Goal: Task Accomplishment & Management: Complete application form

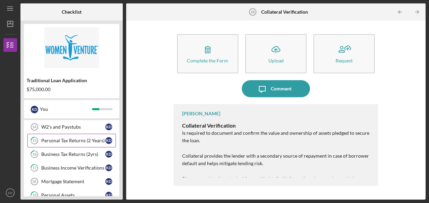
scroll to position [161, 0]
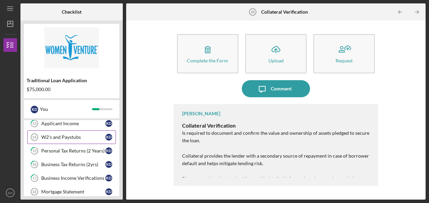
click at [70, 135] on div "W2's and Paystubs" at bounding box center [73, 136] width 64 height 5
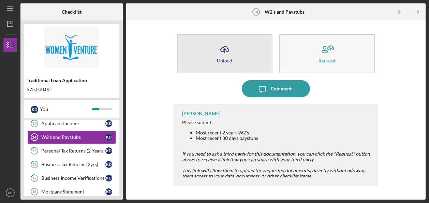
click at [223, 55] on icon "Icon/Upload" at bounding box center [224, 49] width 17 height 17
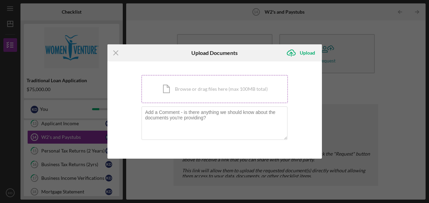
click at [207, 91] on div "Icon/Document Browse or drag files here (max 100MB total) Tap to choose files o…" at bounding box center [215, 89] width 146 height 28
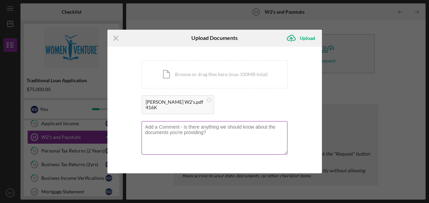
click at [160, 131] on textarea at bounding box center [215, 137] width 146 height 33
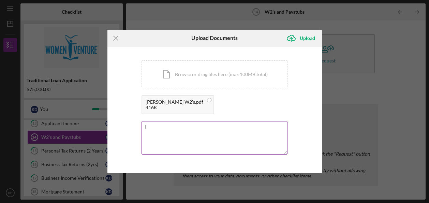
type textarea "I"
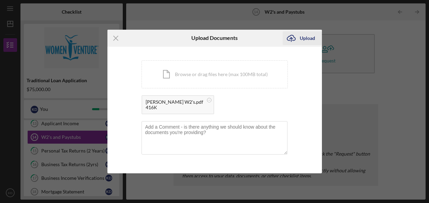
click at [300, 40] on div "Upload" at bounding box center [307, 38] width 15 height 14
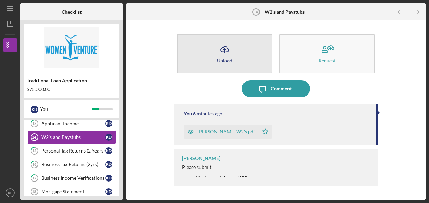
click at [225, 55] on icon "Icon/Upload" at bounding box center [224, 49] width 17 height 17
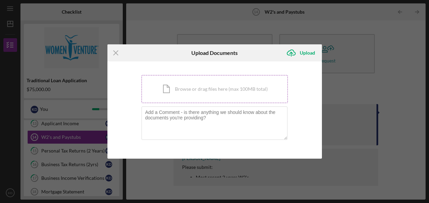
click at [193, 91] on div "Icon/Document Browse or drag files here (max 100MB total) Tap to choose files o…" at bounding box center [215, 89] width 146 height 28
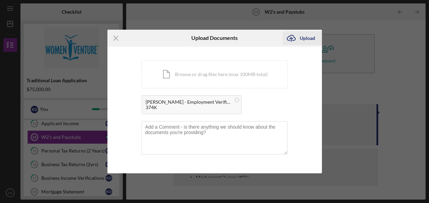
click at [305, 40] on div "Upload" at bounding box center [307, 38] width 15 height 14
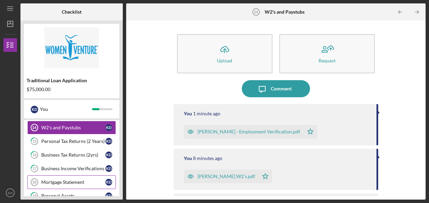
scroll to position [205, 0]
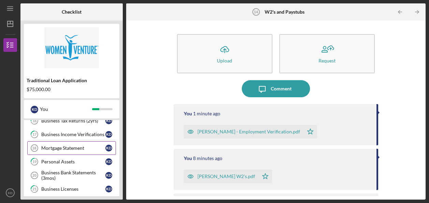
click at [75, 150] on link "Mortgage Statement 18 Mortgage Statement K D" at bounding box center [71, 148] width 89 height 14
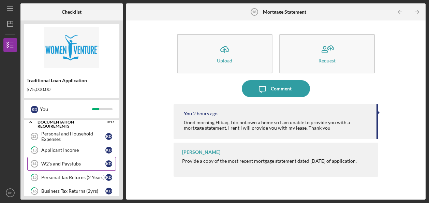
scroll to position [136, 0]
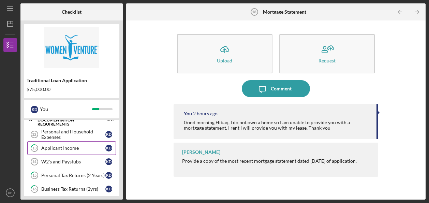
click at [78, 150] on link "13 Applicant Income K D" at bounding box center [71, 148] width 89 height 14
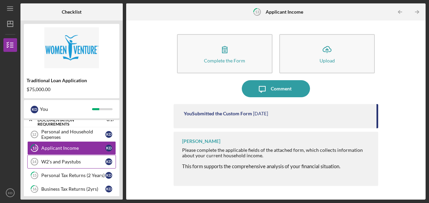
click at [78, 159] on div "W2's and Paystubs" at bounding box center [73, 161] width 64 height 5
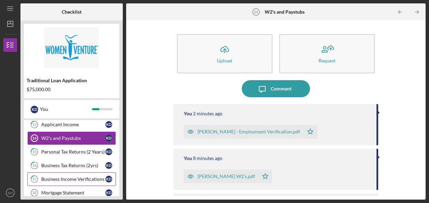
scroll to position [171, 0]
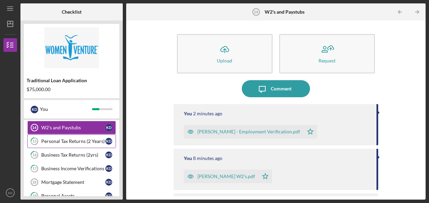
click at [74, 142] on link "15 Personal Tax Returns (2 Years) K D" at bounding box center [71, 141] width 89 height 14
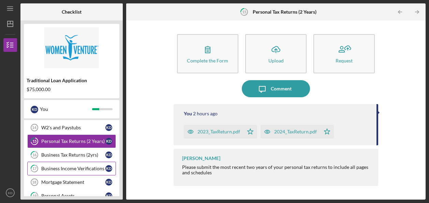
click at [74, 166] on div "Business Income Verifications" at bounding box center [73, 168] width 64 height 5
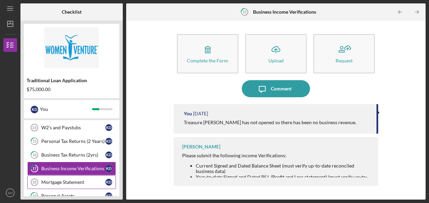
click at [83, 179] on div "Mortgage Statement" at bounding box center [73, 181] width 64 height 5
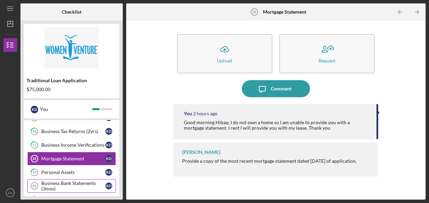
scroll to position [205, 0]
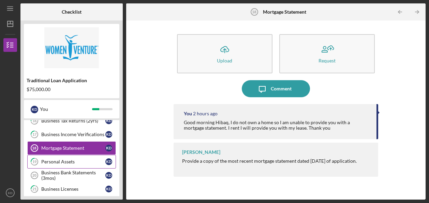
click at [67, 155] on link "19 Personal Assets K D" at bounding box center [71, 162] width 89 height 14
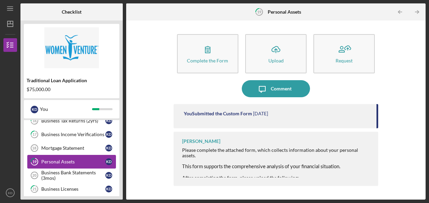
scroll to position [239, 0]
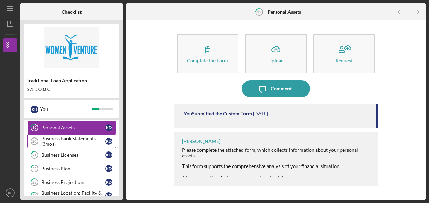
click at [68, 136] on div "Business Bank Statements (3mos)" at bounding box center [73, 141] width 64 height 11
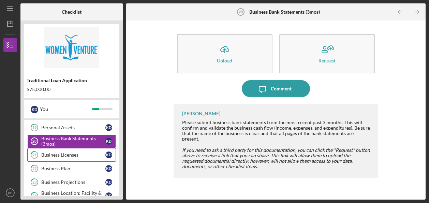
click at [71, 152] on div "Business Licenses" at bounding box center [73, 154] width 64 height 5
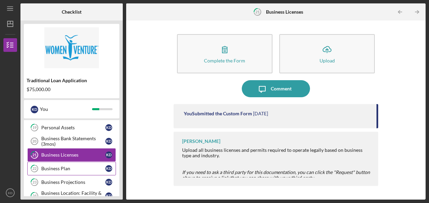
click at [73, 166] on div "Business Plan" at bounding box center [73, 168] width 64 height 5
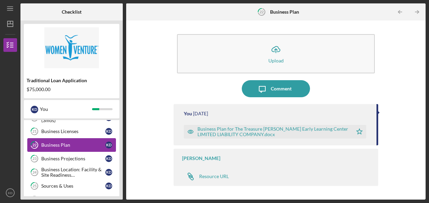
scroll to position [273, 0]
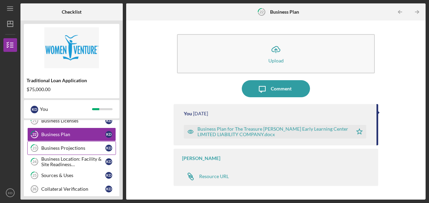
click at [73, 145] on div "Business Projections" at bounding box center [73, 147] width 64 height 5
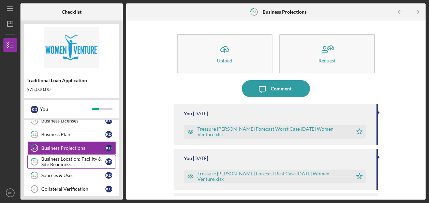
click at [76, 156] on div "Business Location: Facility & Site Readiness Documentation" at bounding box center [73, 161] width 64 height 11
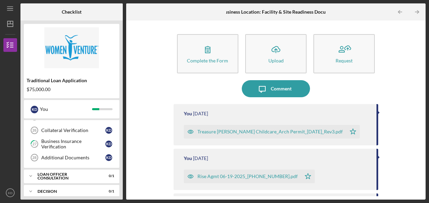
scroll to position [298, 0]
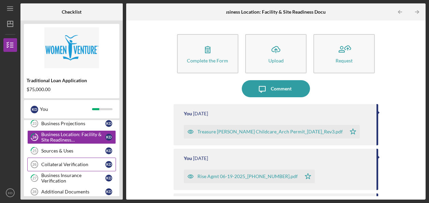
click at [81, 162] on div "Collateral Verification" at bounding box center [73, 164] width 64 height 5
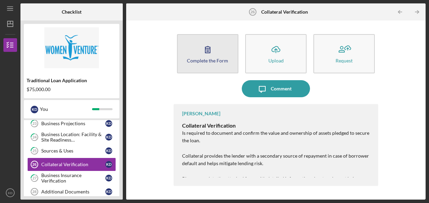
click at [207, 62] on div "Complete the Form" at bounding box center [207, 60] width 41 height 5
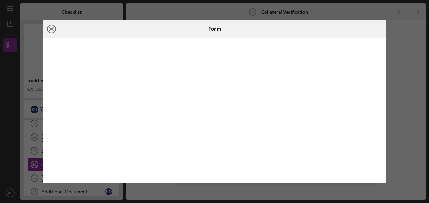
click at [50, 30] on line at bounding box center [51, 28] width 3 height 3
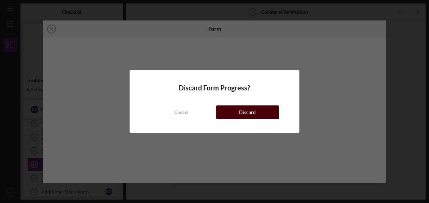
click at [270, 111] on button "Discard" at bounding box center [247, 112] width 63 height 14
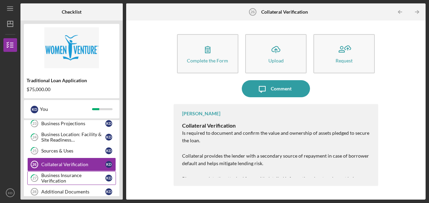
scroll to position [332, 0]
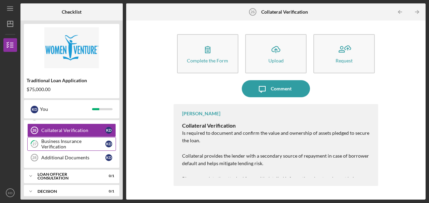
click at [86, 142] on div "Business Insurance Verification" at bounding box center [73, 144] width 64 height 11
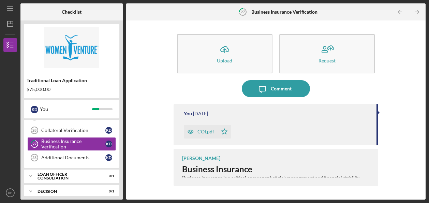
click at [409, 136] on div "Icon/Upload Upload Request Icon/Message Comment You [DATE] COI.pdf Icon/Star [P…" at bounding box center [276, 110] width 293 height 172
